Goal: Information Seeking & Learning: Learn about a topic

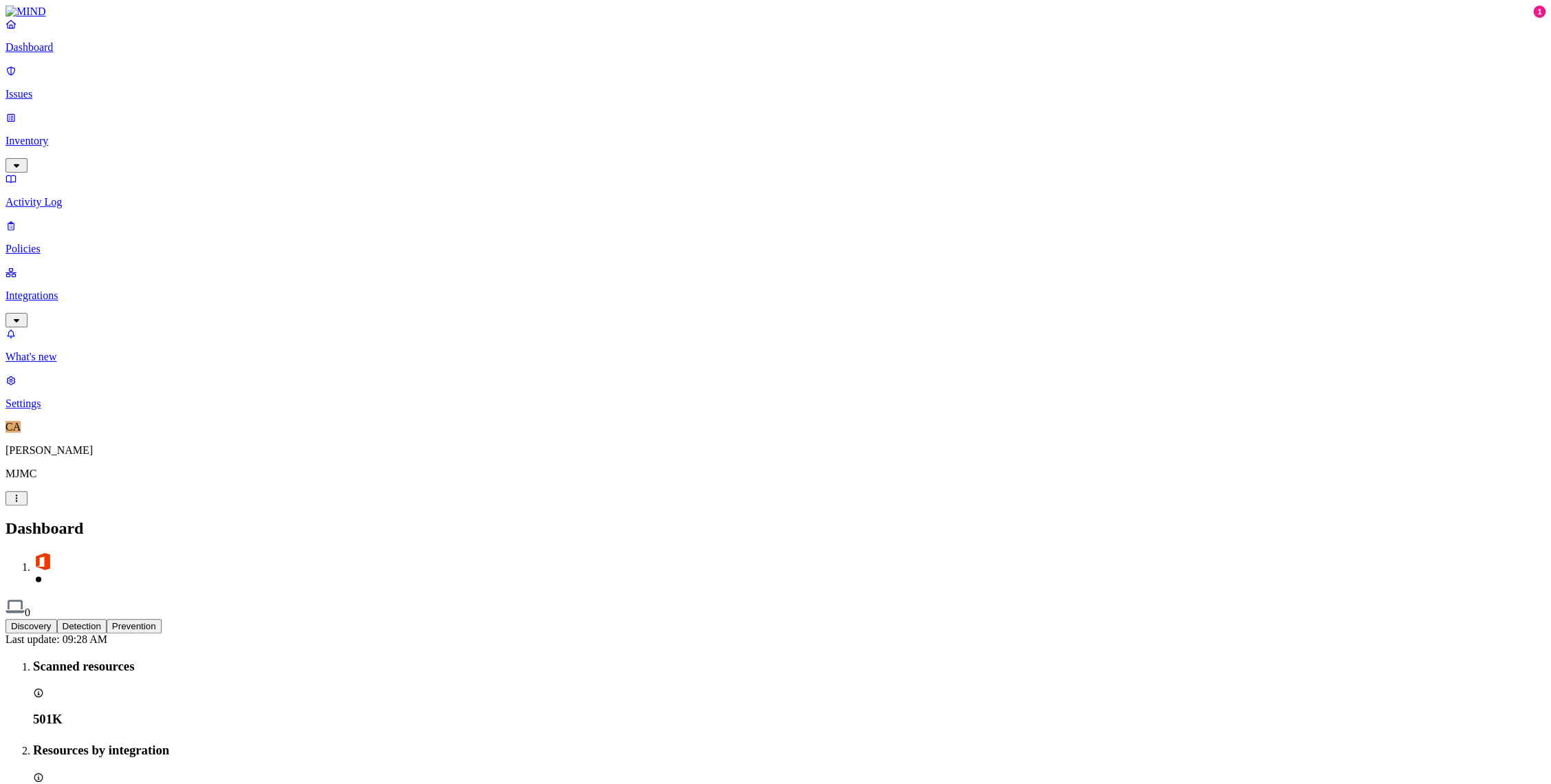
click at [59, 111] on link "Inventory" at bounding box center [775, 140] width 1540 height 59
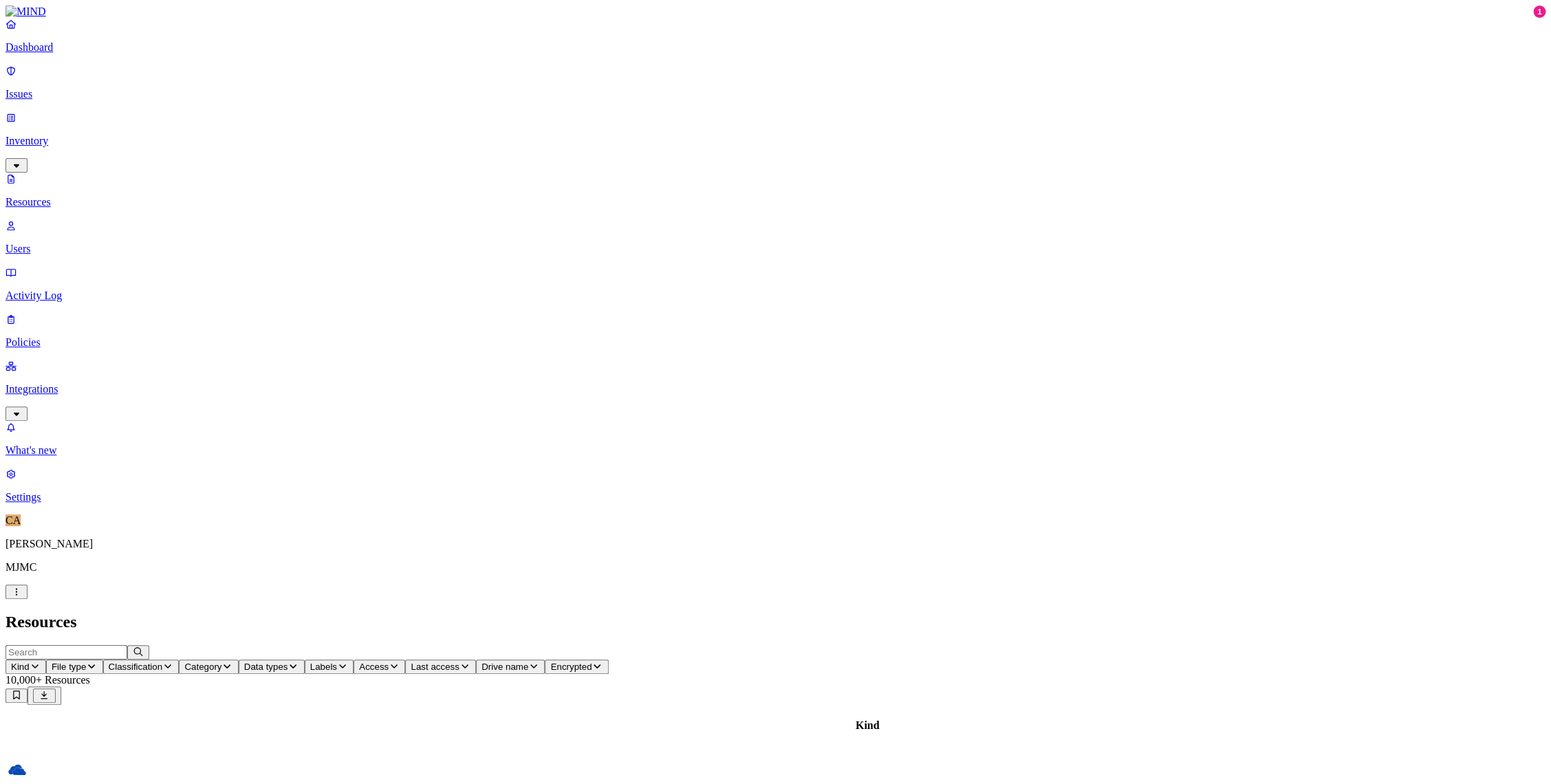
click at [48, 53] on p "Dashboard" at bounding box center [775, 48] width 1540 height 13
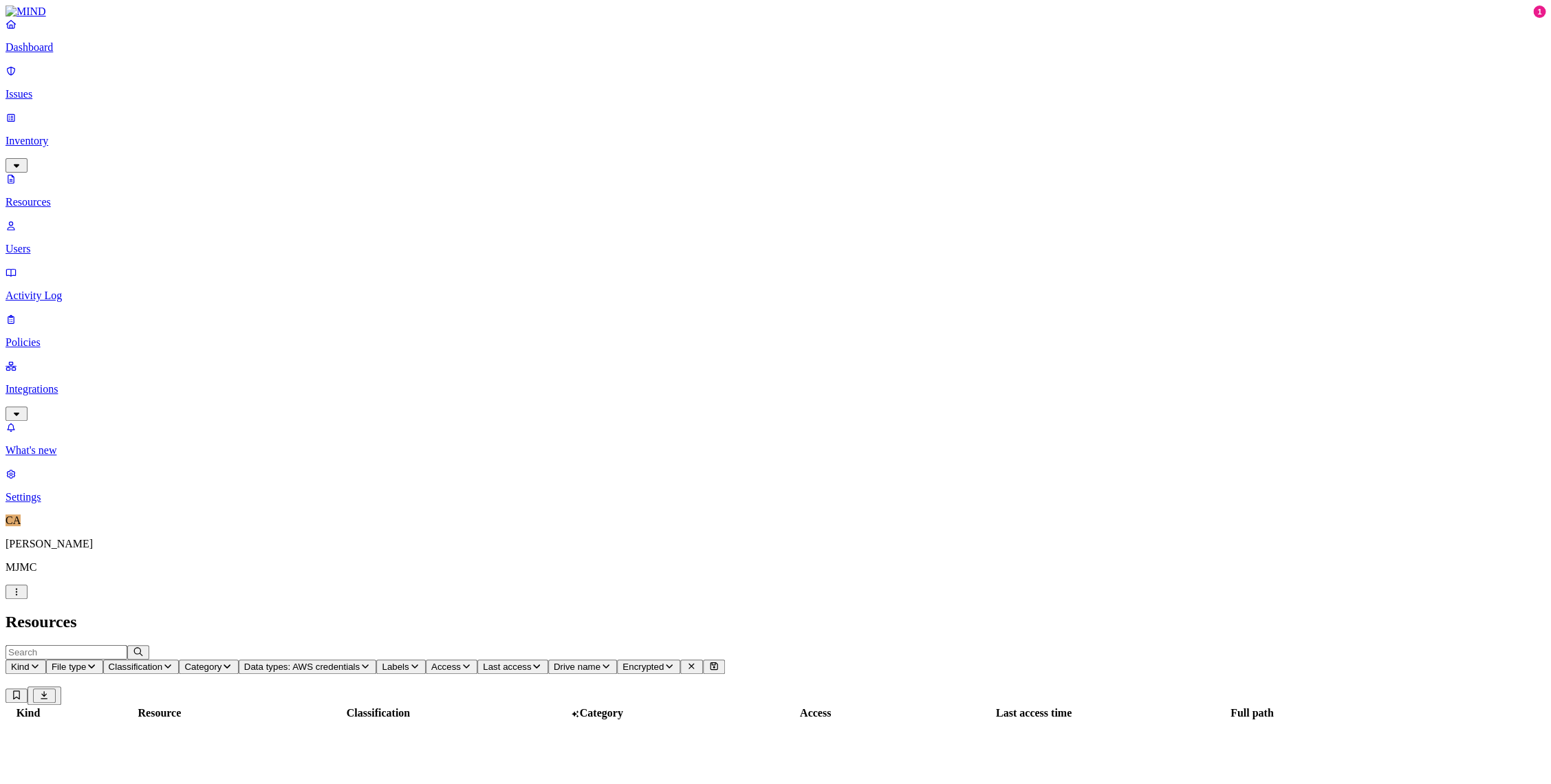
click at [53, 53] on p "Dashboard" at bounding box center [775, 48] width 1540 height 13
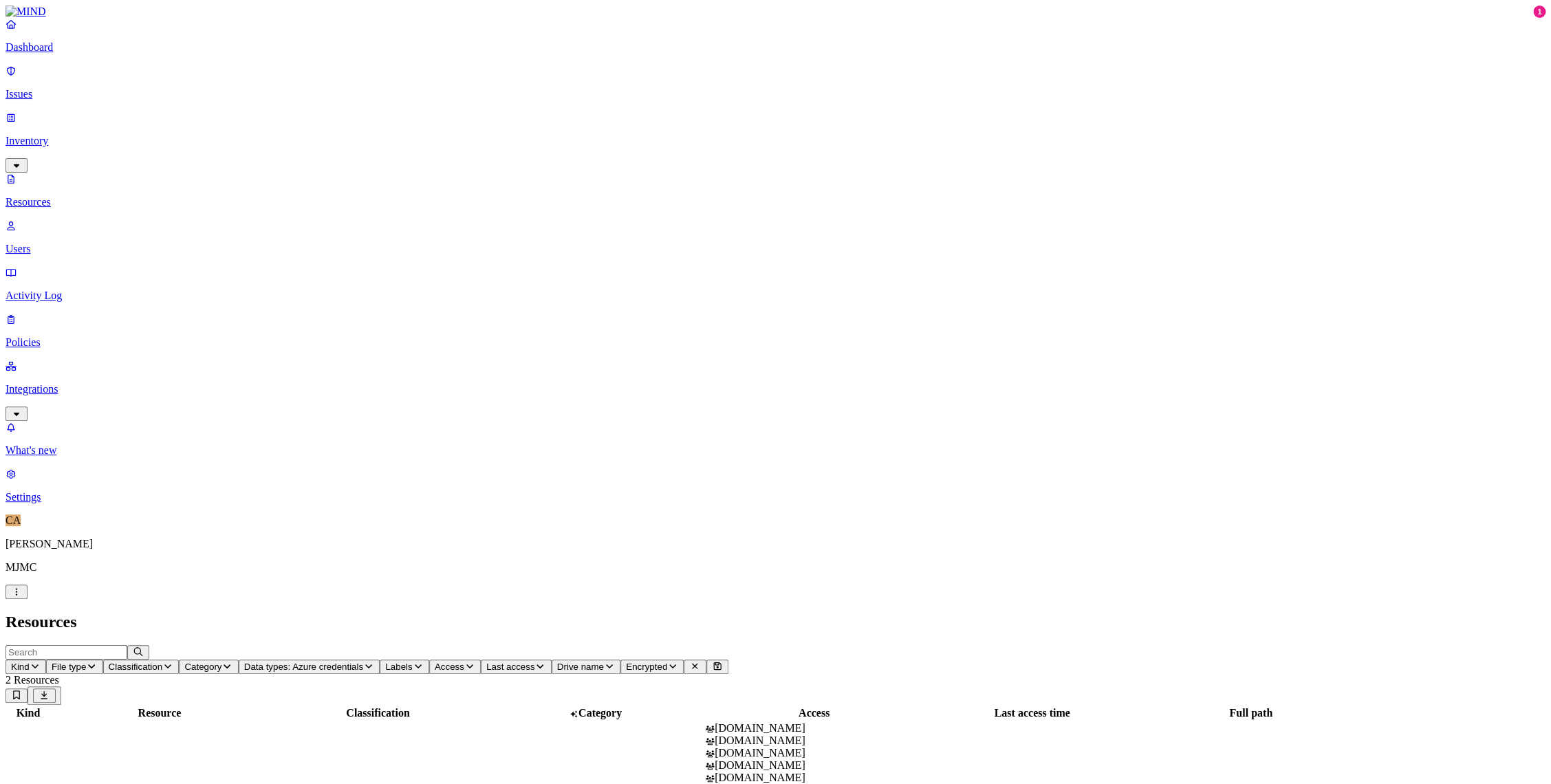
click at [53, 53] on p "Dashboard" at bounding box center [775, 48] width 1540 height 13
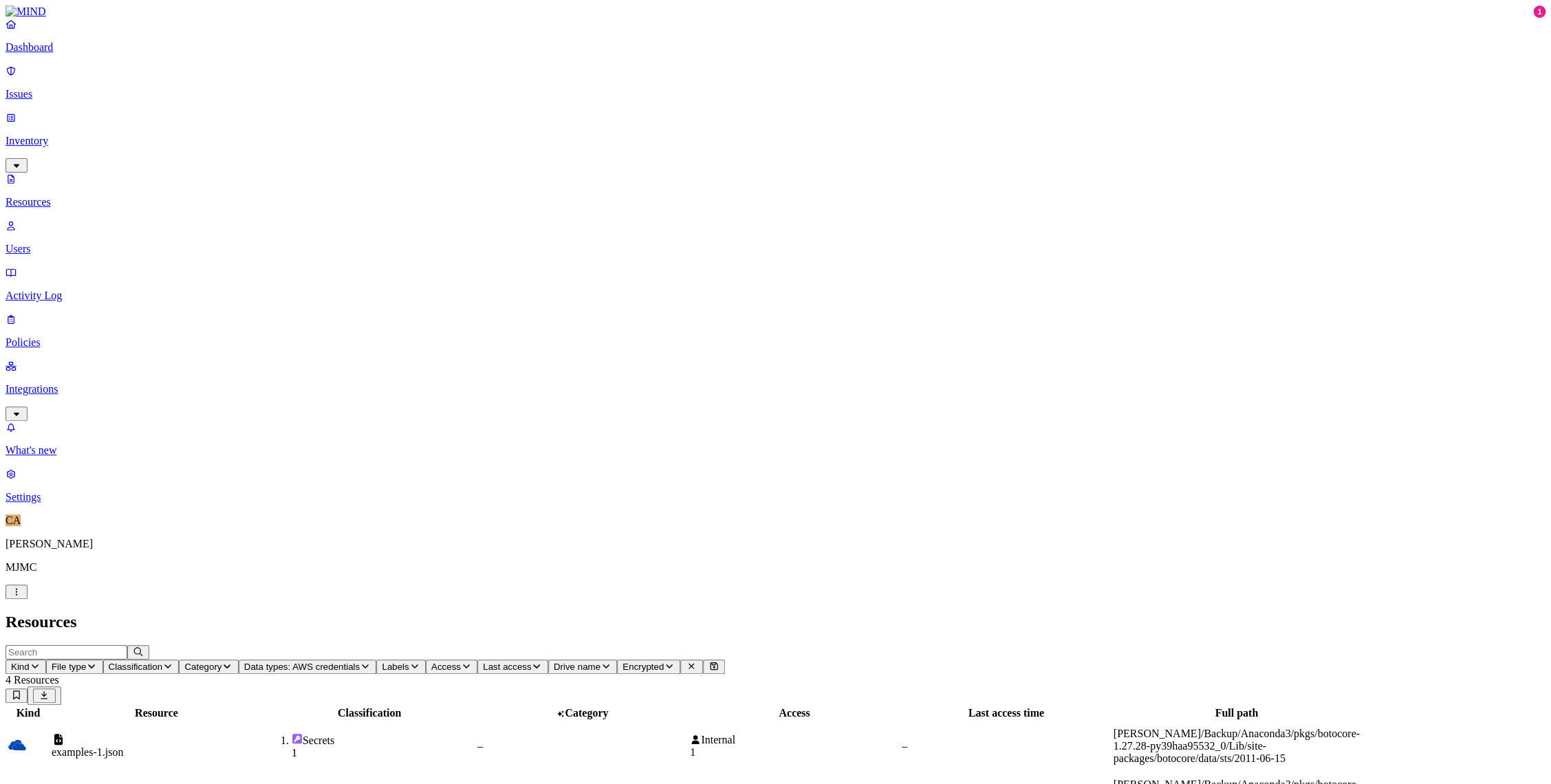
drag, startPoint x: 992, startPoint y: 90, endPoint x: 1000, endPoint y: 96, distance: 10.0
click at [900, 722] on td "Internal 1" at bounding box center [794, 746] width 211 height 50
click at [80, 53] on p "Dashboard" at bounding box center [775, 48] width 1540 height 13
